Goal: Information Seeking & Learning: Check status

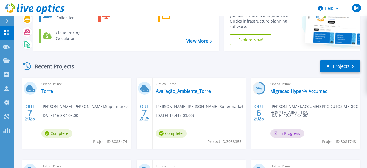
scroll to position [55, 0]
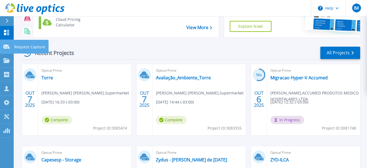
click at [5, 49] on div at bounding box center [6, 46] width 7 height 5
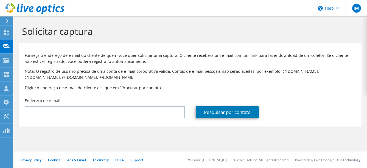
click at [7, 18] on div at bounding box center [32, 9] width 65 height 18
click at [7, 22] on use at bounding box center [6, 20] width 3 height 5
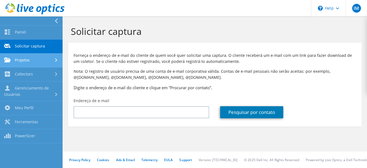
click at [29, 60] on link "Projetos" at bounding box center [31, 61] width 63 height 14
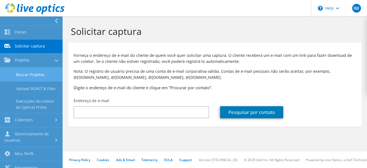
click at [41, 75] on link "Buscar Projetos" at bounding box center [31, 75] width 63 height 14
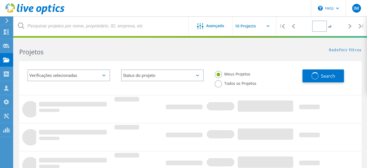
type input "1"
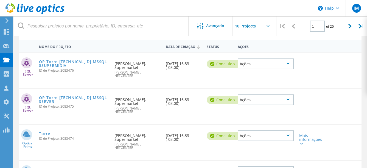
scroll to position [82, 0]
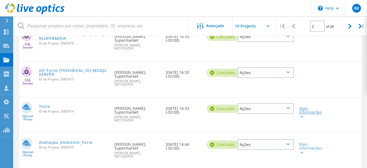
click at [304, 108] on div "Mais informações" at bounding box center [310, 113] width 22 height 12
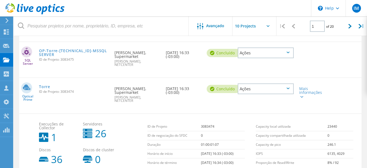
scroll to position [110, 0]
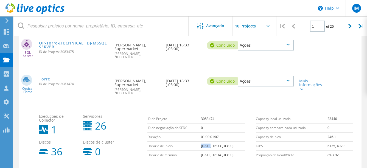
drag, startPoint x: 205, startPoint y: 135, endPoint x: 195, endPoint y: 133, distance: 9.9
click at [195, 142] on tr "Horário de início 10/07/2025, 16:33 (-03:00)" at bounding box center [195, 146] width 97 height 9
click at [203, 142] on td "[DATE] 16:33 (-03:00)" at bounding box center [223, 146] width 44 height 9
click at [294, 81] on div "Ações" at bounding box center [266, 81] width 62 height 22
click at [308, 80] on div "Mais informações" at bounding box center [310, 85] width 22 height 12
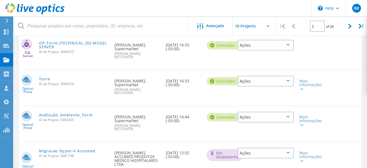
scroll to position [82, 0]
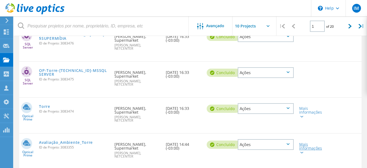
click at [302, 142] on div "Mais informações" at bounding box center [310, 148] width 22 height 12
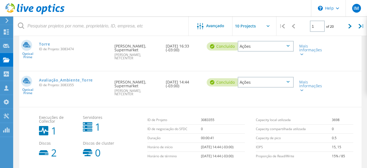
scroll to position [137, 0]
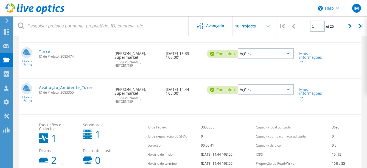
click at [312, 88] on div "Mais informações" at bounding box center [310, 94] width 22 height 12
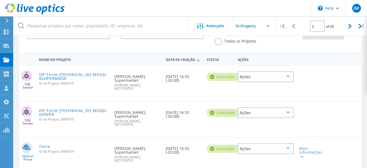
scroll to position [0, 0]
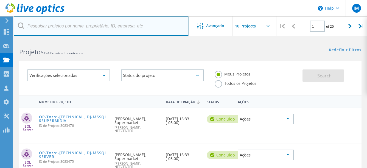
click at [73, 26] on input "text" at bounding box center [101, 25] width 175 height 19
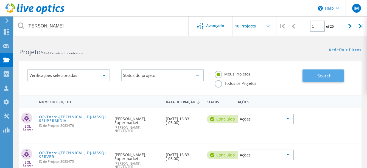
click at [321, 76] on span "Search" at bounding box center [324, 76] width 14 height 6
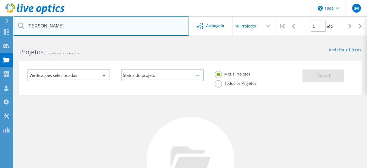
click at [114, 23] on input "Eduardo Pablo" at bounding box center [101, 25] width 175 height 19
type input "Eduardo"
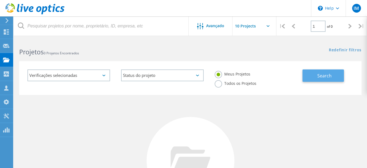
click at [333, 74] on button "Search" at bounding box center [323, 75] width 41 height 12
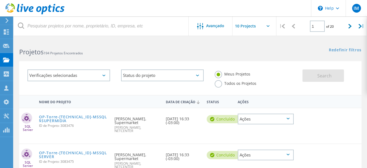
click at [129, 50] on h2 "Projetos 194 Projetos Encontrados" at bounding box center [102, 51] width 166 height 9
drag, startPoint x: 144, startPoint y: 125, endPoint x: 135, endPoint y: 126, distance: 8.4
click at [137, 126] on span "Igor Martins, NETCENTER" at bounding box center [137, 129] width 46 height 7
drag, startPoint x: 114, startPoint y: 119, endPoint x: 131, endPoint y: 122, distance: 17.0
click at [131, 122] on div "Solicitado por Eduardo Pablo Souza Machado, Supermarket Igor Martins, NETCENTER" at bounding box center [137, 123] width 51 height 30
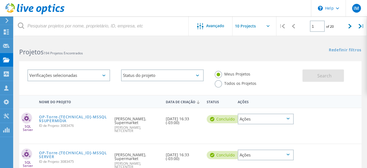
copy div "[PERSON_NAME] [PERSON_NAME]"
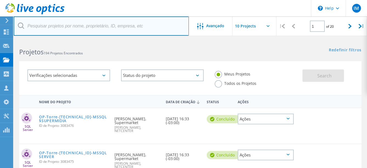
click at [72, 30] on input "text" at bounding box center [101, 25] width 175 height 19
paste input "[PERSON_NAME] [PERSON_NAME]"
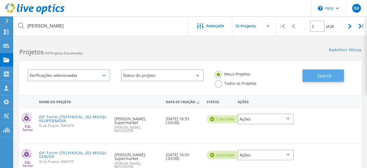
click at [344, 79] on button "Search" at bounding box center [323, 75] width 41 height 12
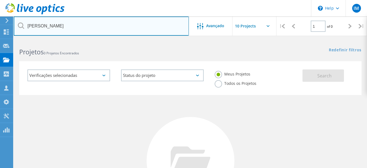
click at [118, 29] on input "[PERSON_NAME] [PERSON_NAME]" at bounding box center [101, 25] width 175 height 19
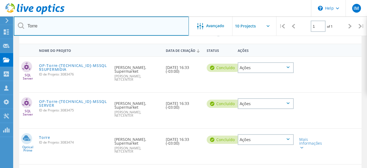
scroll to position [55, 0]
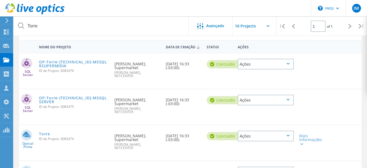
click at [184, 66] on div "Data de Criação 10/07/2025, 16:33 (-03:00)" at bounding box center [183, 64] width 41 height 22
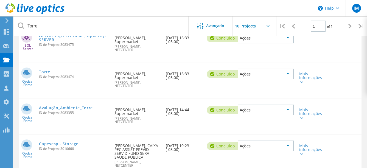
scroll to position [110, 0]
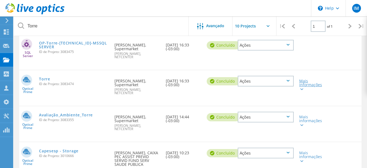
click at [309, 79] on div "Mais informações" at bounding box center [310, 85] width 22 height 12
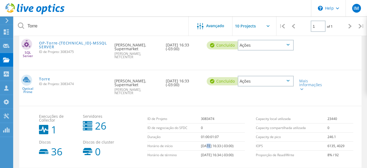
drag, startPoint x: 205, startPoint y: 135, endPoint x: 201, endPoint y: 136, distance: 4.3
click at [201, 142] on td "[DATE] 16:33 (-03:00)" at bounding box center [223, 146] width 44 height 9
drag, startPoint x: 204, startPoint y: 144, endPoint x: 201, endPoint y: 143, distance: 3.1
click at [201, 151] on td "10/08/2025, 16:34 (-03:00)" at bounding box center [223, 155] width 44 height 9
click at [205, 151] on td "10/08/2025, 16:34 (-03:00)" at bounding box center [223, 155] width 44 height 9
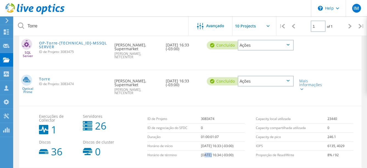
drag, startPoint x: 205, startPoint y: 144, endPoint x: 200, endPoint y: 144, distance: 4.5
click at [201, 151] on td "10/08/2025, 16:34 (-03:00)" at bounding box center [223, 155] width 44 height 9
click at [213, 142] on td "[DATE] 16:33 (-03:00)" at bounding box center [223, 146] width 44 height 9
drag, startPoint x: 55, startPoint y: 141, endPoint x: 58, endPoint y: 143, distance: 3.7
click at [58, 147] on b "36" at bounding box center [57, 152] width 12 height 10
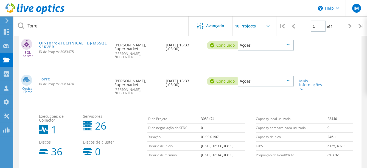
click at [99, 121] on b "26" at bounding box center [101, 126] width 12 height 10
click at [304, 79] on div "Mais informações" at bounding box center [310, 85] width 22 height 12
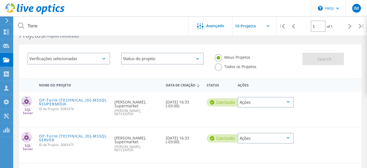
scroll to position [0, 0]
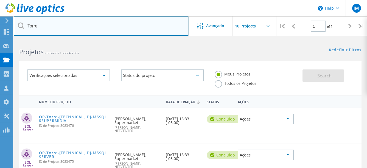
click at [96, 28] on input "Torre" at bounding box center [101, 25] width 175 height 19
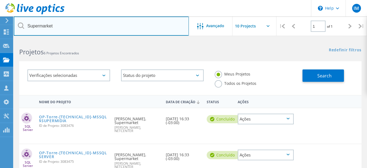
type input "Supermarket"
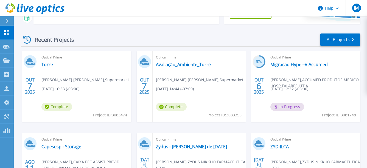
scroll to position [55, 0]
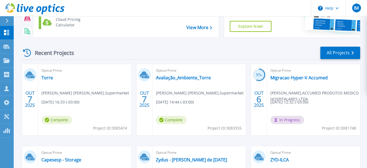
click at [115, 127] on span "Project ID: 3083474" at bounding box center [110, 128] width 34 height 6
click at [120, 128] on span "Project ID: 3083474" at bounding box center [110, 128] width 34 height 6
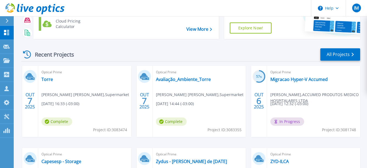
scroll to position [0, 0]
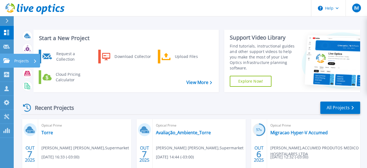
click at [6, 64] on link "Projects Projects" at bounding box center [7, 61] width 14 height 14
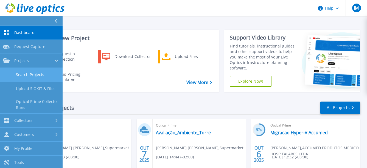
click at [30, 72] on link "Search Projects" at bounding box center [31, 75] width 63 height 14
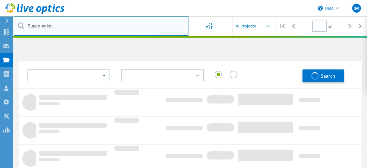
click at [81, 31] on input "Supermarket" at bounding box center [101, 25] width 175 height 19
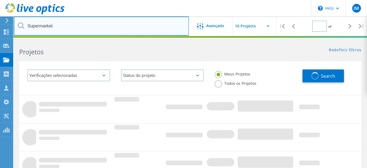
type input "1"
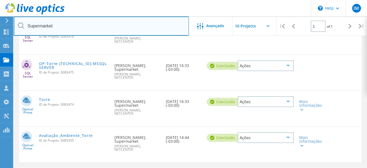
scroll to position [92, 0]
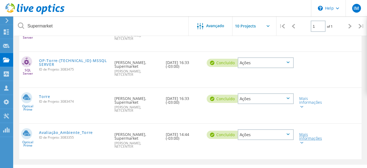
click at [312, 133] on div "Mais informações" at bounding box center [310, 139] width 22 height 12
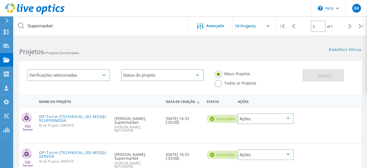
scroll to position [0, 0]
click at [217, 85] on label "Todos os Projetos" at bounding box center [236, 82] width 42 height 5
click at [0, 0] on input "Todos os Projetos" at bounding box center [0, 0] width 0 height 0
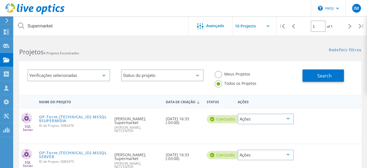
click at [215, 72] on label "Meus Projetos" at bounding box center [233, 73] width 36 height 5
click at [0, 0] on input "Meus Projetos" at bounding box center [0, 0] width 0 height 0
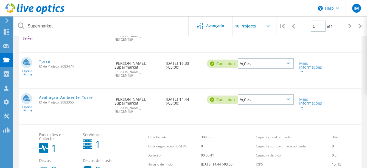
scroll to position [137, 0]
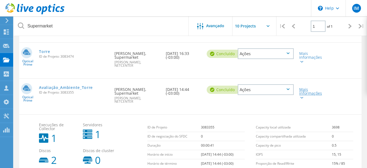
click at [316, 88] on div "Mais informações" at bounding box center [310, 94] width 22 height 12
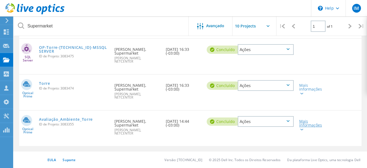
scroll to position [92, 0]
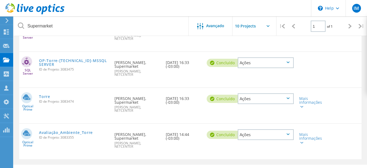
drag, startPoint x: 181, startPoint y: 128, endPoint x: 164, endPoint y: 124, distance: 17.8
click at [164, 124] on div "Data de Criação 10/07/2025, 14:44 (-03:00)" at bounding box center [183, 135] width 41 height 22
click at [181, 132] on div "Data de Criação 10/07/2025, 14:44 (-03:00)" at bounding box center [183, 135] width 41 height 22
click at [313, 97] on div "Mais informações" at bounding box center [310, 103] width 22 height 12
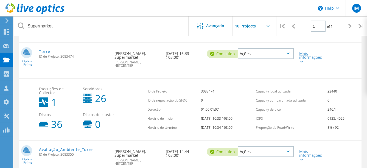
click at [309, 52] on div "Mais informações" at bounding box center [310, 58] width 22 height 12
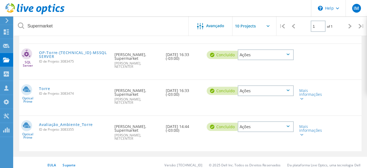
scroll to position [92, 0]
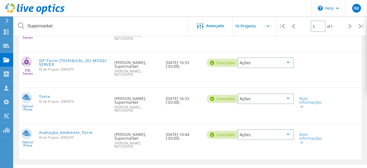
click at [69, 100] on span "ID de Projeto: 3083474" at bounding box center [74, 101] width 70 height 3
click at [68, 102] on div "Optical Prime Torre ID de Projeto: 3083474 Solicitado por Eduardo Pablo Souza M…" at bounding box center [190, 105] width 342 height 35
drag, startPoint x: 39, startPoint y: 95, endPoint x: 74, endPoint y: 95, distance: 34.6
click at [74, 100] on span "ID de Projeto: 3083474" at bounding box center [74, 101] width 70 height 3
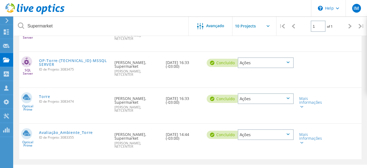
click at [68, 98] on div "Torre ID de Projeto: 3083474" at bounding box center [73, 98] width 75 height 21
click at [62, 100] on span "ID de Projeto: 3083474" at bounding box center [74, 101] width 70 height 3
click at [83, 107] on div "Optical Prime Torre ID de Projeto: 3083474 Solicitado por Eduardo Pablo Souza M…" at bounding box center [190, 105] width 342 height 35
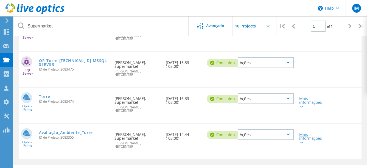
click at [316, 133] on div "Mais informações" at bounding box center [310, 139] width 22 height 12
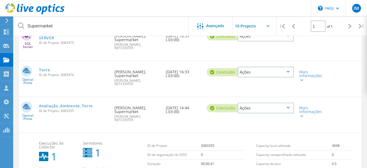
scroll to position [147, 0]
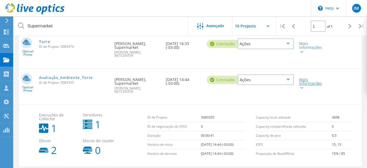
click at [312, 78] on div "Mais informações" at bounding box center [310, 84] width 22 height 12
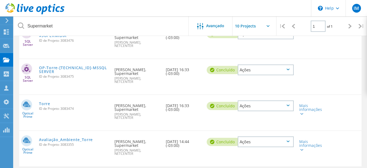
scroll to position [65, 0]
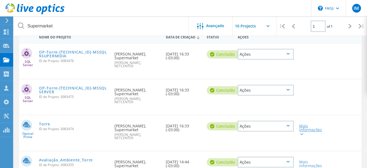
click at [302, 124] on div "Mais informações" at bounding box center [310, 130] width 22 height 12
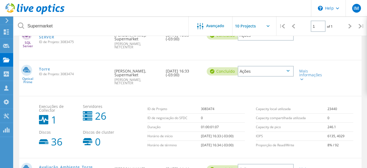
scroll to position [147, 0]
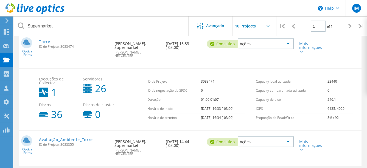
click at [207, 95] on td "01:00:01:07" at bounding box center [223, 99] width 44 height 9
click at [223, 95] on td "01:00:01:07" at bounding box center [223, 99] width 44 height 9
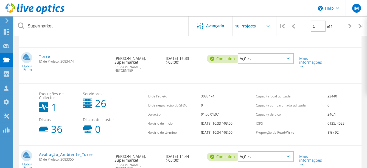
scroll to position [120, 0]
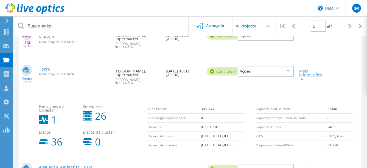
click at [308, 69] on div "Mais informações" at bounding box center [310, 75] width 22 height 12
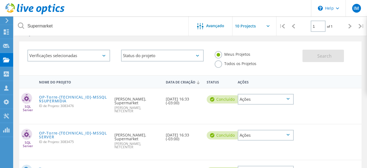
scroll to position [10, 0]
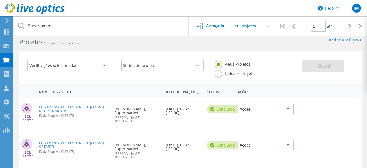
click at [227, 74] on label "Todos os Projetos" at bounding box center [236, 72] width 42 height 5
click at [0, 0] on input "Todos os Projetos" at bounding box center [0, 0] width 0 height 0
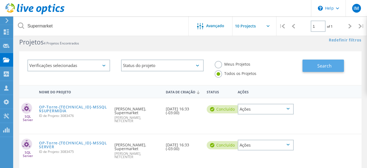
click at [313, 66] on button "Search" at bounding box center [323, 66] width 41 height 12
click at [219, 65] on label "Meus Projetos" at bounding box center [233, 63] width 36 height 5
click at [0, 0] on input "Meus Projetos" at bounding box center [0, 0] width 0 height 0
click at [341, 66] on button "Search" at bounding box center [323, 66] width 41 height 12
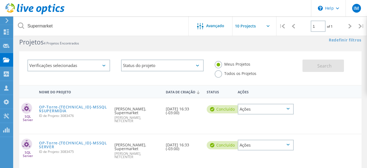
scroll to position [0, 0]
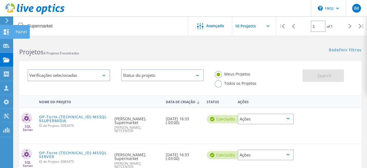
click at [5, 32] on icon at bounding box center [6, 31] width 7 height 5
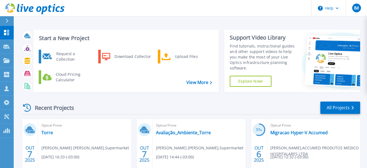
click at [233, 109] on div "Recent Projects All Projects" at bounding box center [190, 108] width 339 height 14
